Goal: Task Accomplishment & Management: Complete application form

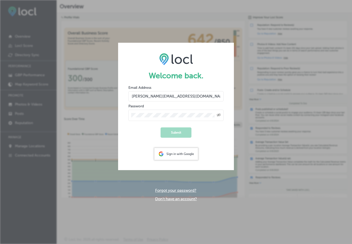
click at [35, 183] on div "Welcome back. Email Address brian-martin@consult-to-go.com Password Created wit…" at bounding box center [176, 122] width 352 height 244
click at [322, 31] on div "Welcome back. Email Address brian-martin@consult-to-go.com Password Created wit…" at bounding box center [176, 122] width 352 height 244
click at [218, 222] on div "Welcome back. Email Address brian-martin@consult-to-go.com Password Created wit…" at bounding box center [176, 122] width 352 height 244
click at [204, 49] on form "Welcome back. Email Address brian-martin@consult-to-go.com Password Created wit…" at bounding box center [176, 106] width 116 height 127
click at [153, 17] on div "Welcome back. Email Address brian-martin@consult-to-go.com Password Created wit…" at bounding box center [176, 122] width 352 height 244
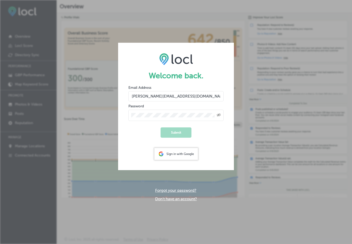
click at [221, 132] on form "Welcome back. Email Address brian-martin@consult-to-go.com Password Created wit…" at bounding box center [176, 106] width 116 height 127
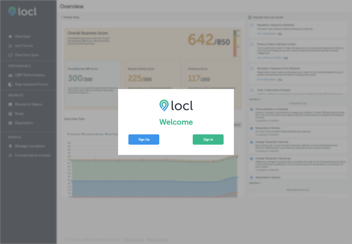
click at [173, 43] on div "Welcome Sign Up Sign In" at bounding box center [176, 122] width 352 height 244
click at [146, 140] on button "Sign Up" at bounding box center [143, 139] width 31 height 10
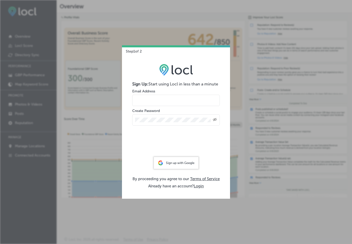
click at [162, 225] on div "Step 1 of 2 Sign Up: Start using Locl in less than a minute Email Address Creat…" at bounding box center [176, 122] width 352 height 244
click at [193, 222] on div "Step 1 of 2 Sign Up: Start using Locl in less than a minute Email Address Creat…" at bounding box center [176, 122] width 352 height 244
click at [90, 48] on div "Step 1 of 2 Sign Up: Start using Locl in less than a minute Email Address Creat…" at bounding box center [176, 122] width 352 height 244
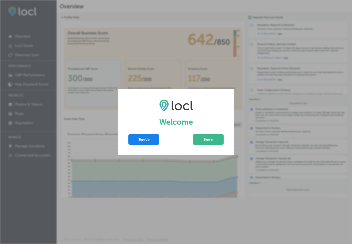
click at [143, 139] on button "Sign Up" at bounding box center [143, 139] width 31 height 10
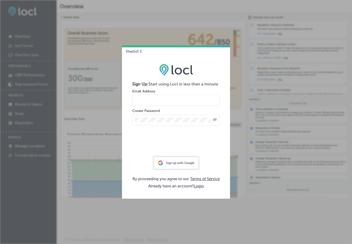
click at [165, 100] on input "email" at bounding box center [175, 100] width 87 height 11
type input "lorensimpelo@gmail.com"
click at [214, 118] on icon "Toggle password visibility" at bounding box center [215, 119] width 4 height 3
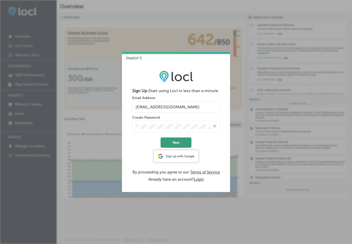
click at [176, 142] on button "Next" at bounding box center [175, 142] width 31 height 10
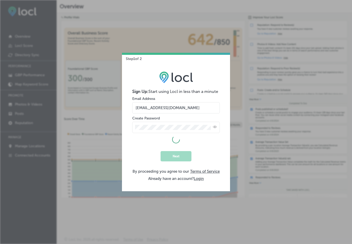
select select "US"
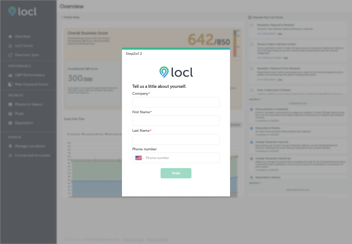
click at [162, 105] on input "name" at bounding box center [175, 102] width 87 height 10
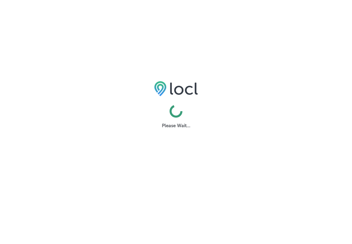
select select "US"
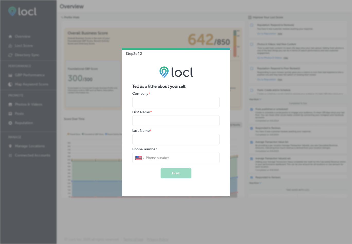
click at [168, 200] on div "Step 2 of 2 Tell us a little about yourself. Company * First Name * Last Name *…" at bounding box center [176, 122] width 352 height 244
click at [180, 203] on div "Step 2 of 2 Tell us a little about yourself. Company * First Name * Last Name *…" at bounding box center [176, 122] width 352 height 244
click at [161, 13] on div "Step 2 of 2 Tell us a little about yourself. Company * First Name * Last Name *…" at bounding box center [176, 122] width 352 height 244
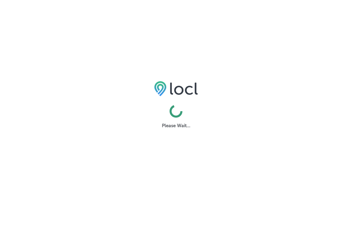
select select "US"
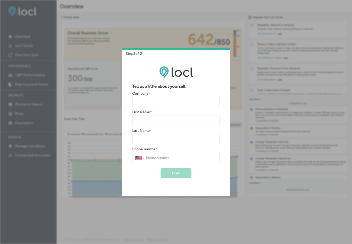
click at [163, 103] on input "name" at bounding box center [175, 102] width 87 height 10
type input "simple design"
type input "[PERSON_NAME]"
type input "Simpelo"
click at [143, 158] on select "International [GEOGRAPHIC_DATA] [GEOGRAPHIC_DATA] [GEOGRAPHIC_DATA] [GEOGRAPHIC…" at bounding box center [139, 157] width 8 height 5
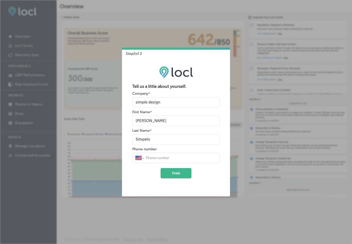
click at [135, 155] on select "International [GEOGRAPHIC_DATA] [GEOGRAPHIC_DATA] [GEOGRAPHIC_DATA] [GEOGRAPHIC…" at bounding box center [139, 157] width 8 height 5
click at [149, 157] on input "tel" at bounding box center [180, 157] width 71 height 5
type input "[PHONE_NUMBER]"
click at [173, 173] on button "Finish" at bounding box center [175, 173] width 31 height 10
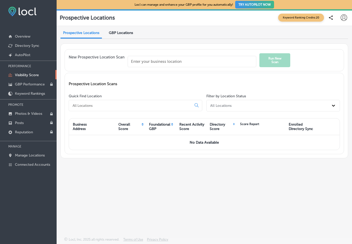
click at [151, 60] on input "text" at bounding box center [191, 61] width 128 height 11
click at [185, 63] on input "text" at bounding box center [191, 61] width 128 height 11
paste input "[STREET_ADDRESS]"
type input "[STREET_ADDRESS]"
click at [206, 62] on input "[STREET_ADDRESS]" at bounding box center [191, 61] width 128 height 11
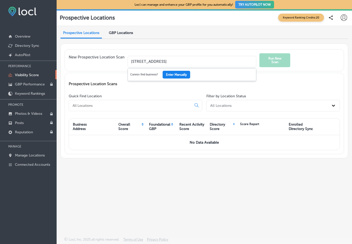
click at [182, 73] on button "Enter Manually" at bounding box center [175, 75] width 27 height 8
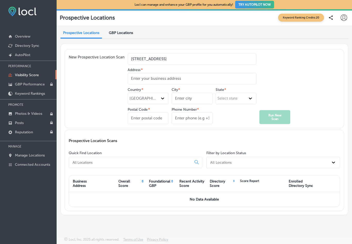
drag, startPoint x: 203, startPoint y: 59, endPoint x: 100, endPoint y: 55, distance: 102.3
click at [99, 55] on div "New Prospective Location Scan [STREET_ADDRESS] Address * Country * [GEOGRAPHIC_…" at bounding box center [204, 88] width 271 height 71
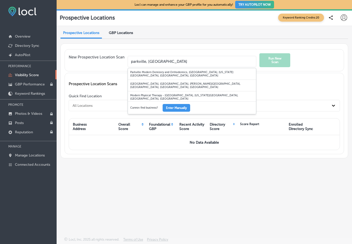
click at [107, 87] on div "Prospective Location Scans" at bounding box center [204, 84] width 271 height 14
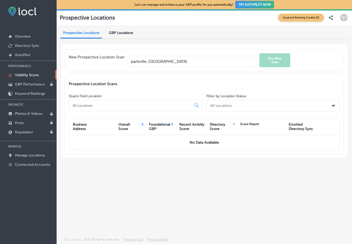
click at [317, 88] on div "Prospective Location Scans" at bounding box center [204, 84] width 271 height 14
click at [233, 56] on input "parkville, [GEOGRAPHIC_DATA]" at bounding box center [191, 61] width 128 height 11
click at [226, 58] on input "parkville, [GEOGRAPHIC_DATA]" at bounding box center [191, 61] width 128 height 11
drag, startPoint x: 161, startPoint y: 63, endPoint x: 118, endPoint y: 60, distance: 42.5
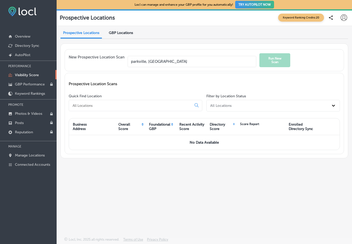
click at [118, 60] on div "New Prospective Location [GEOGRAPHIC_DATA], [GEOGRAPHIC_DATA] Run [GEOGRAPHIC_D…" at bounding box center [204, 60] width 271 height 14
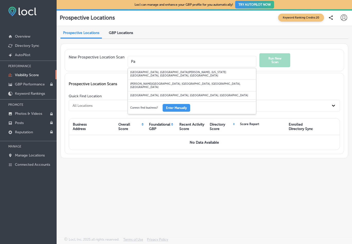
type input "P"
click at [146, 81] on div "Attic [GEOGRAPHIC_DATA], [US_STATE][GEOGRAPHIC_DATA][STREET_ADDRESS][GEOGRAPHIC…" at bounding box center [192, 86] width 128 height 12
type input "Attic [GEOGRAPHIC_DATA], [US_STATE][GEOGRAPHIC_DATA][STREET_ADDRESS][GEOGRAPHIC…"
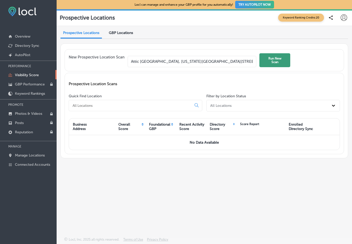
click at [274, 62] on button "Run New Scan" at bounding box center [274, 60] width 31 height 14
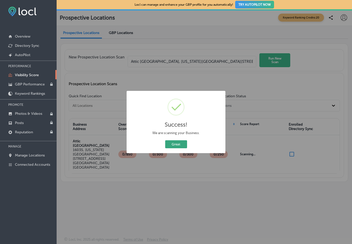
click at [180, 144] on button "Great" at bounding box center [176, 144] width 22 height 8
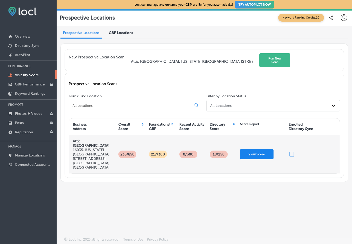
click at [253, 149] on button "View Score" at bounding box center [256, 154] width 33 height 10
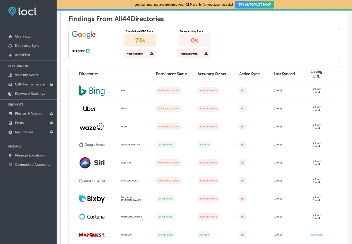
scroll to position [242, 0]
click at [137, 52] on div "Need Attention" at bounding box center [134, 53] width 17 height 3
click at [151, 53] on icon at bounding box center [152, 53] width 4 height 4
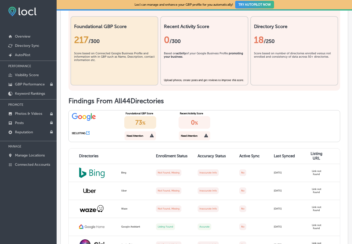
scroll to position [161, 0]
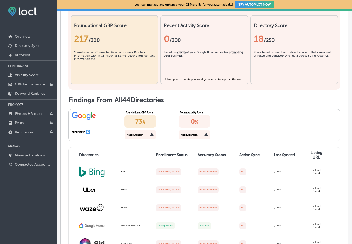
click at [88, 131] on icon at bounding box center [87, 131] width 3 height 3
